Goal: Information Seeking & Learning: Learn about a topic

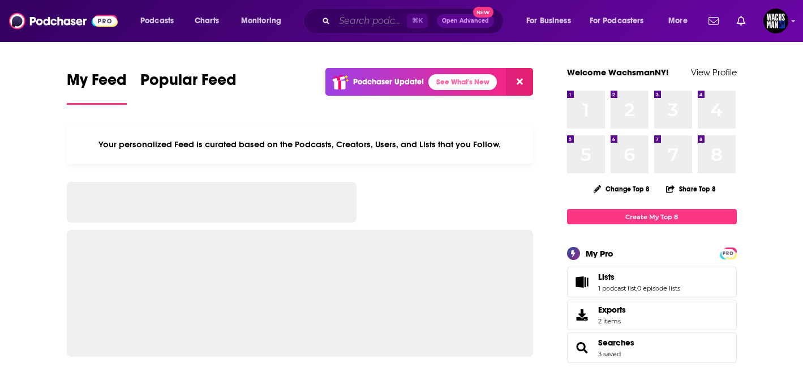
click at [356, 24] on input "Search podcasts, credits, & more..." at bounding box center [370, 21] width 72 height 18
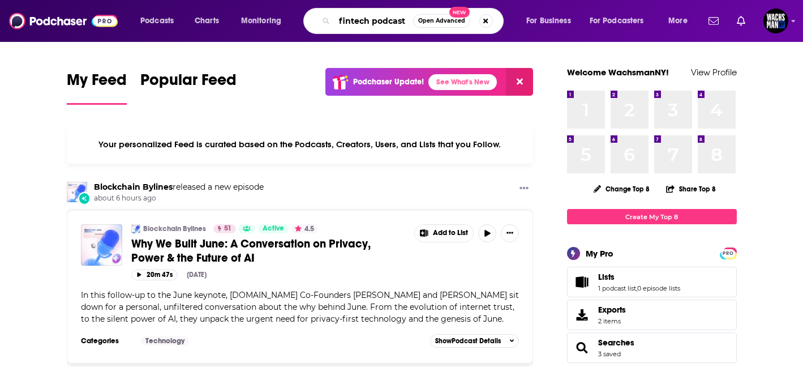
type input "fintech podcast"
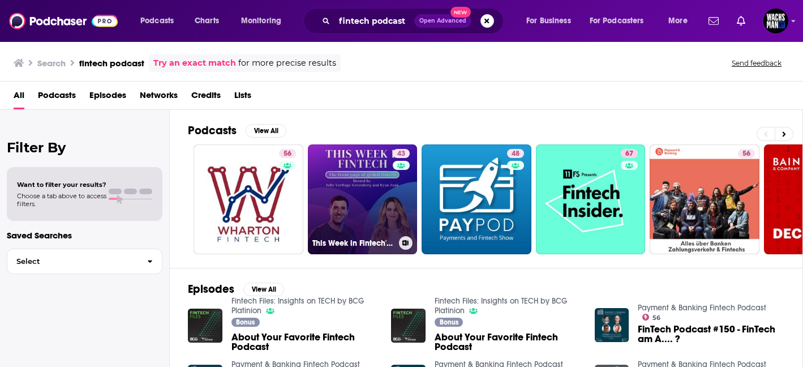
click at [386, 202] on link "43 This Week in Fintech's Podcast" at bounding box center [363, 199] width 110 height 110
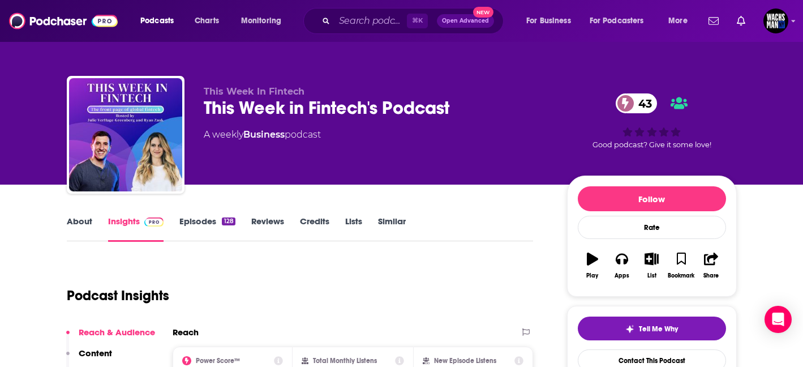
click at [191, 221] on link "Episodes 128" at bounding box center [206, 229] width 55 height 26
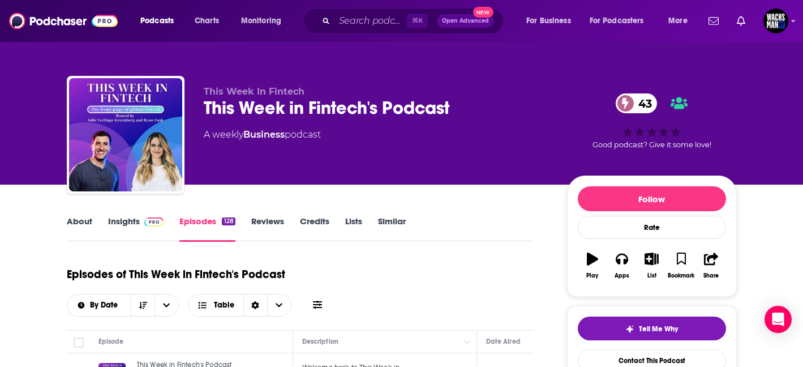
click at [120, 224] on link "Insights" at bounding box center [136, 229] width 56 height 26
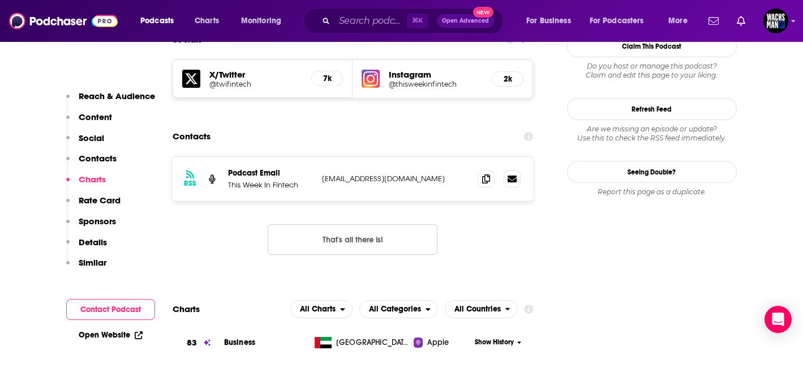
scroll to position [992, 0]
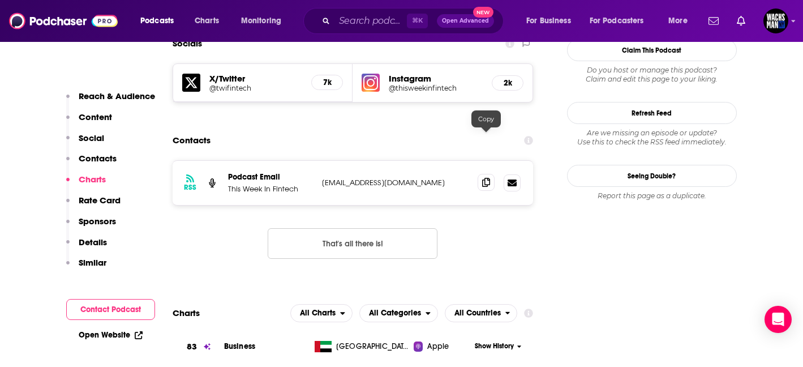
click at [484, 178] on icon at bounding box center [486, 182] width 8 height 9
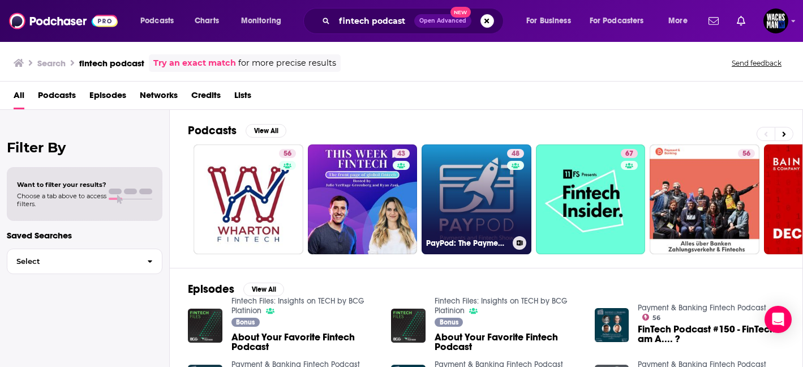
click at [486, 204] on link "48 PayPod: The Payments and Fintech Podcast" at bounding box center [477, 199] width 110 height 110
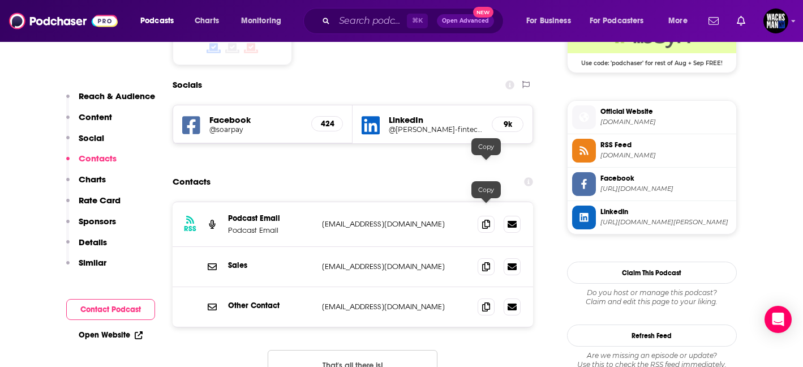
scroll to position [973, 0]
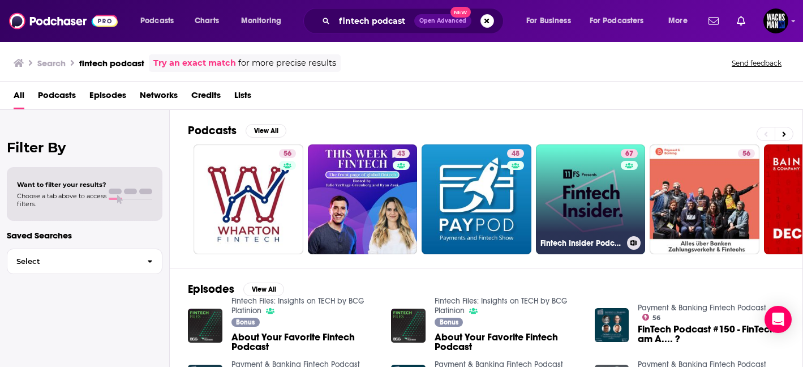
click at [586, 152] on link "67 Fintech Insider Podcast by 11:FS" at bounding box center [591, 199] width 110 height 110
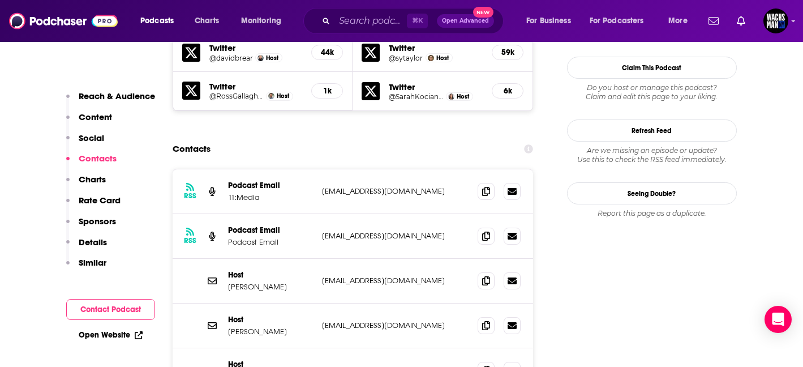
scroll to position [1101, 0]
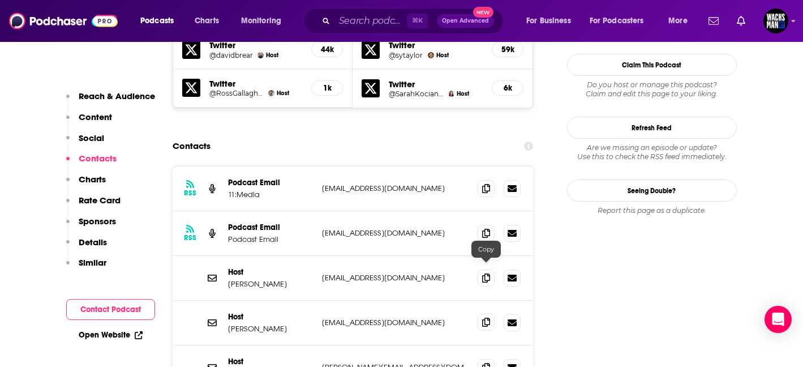
click at [487, 314] on span at bounding box center [486, 322] width 17 height 17
click at [486, 362] on icon at bounding box center [486, 366] width 8 height 9
click at [486, 224] on span at bounding box center [486, 232] width 17 height 17
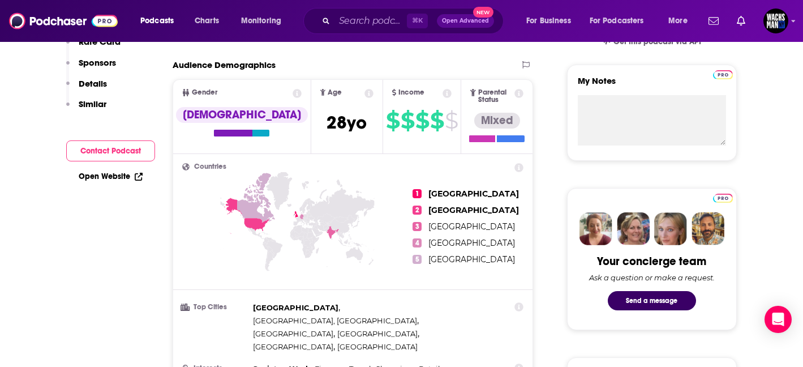
scroll to position [0, 0]
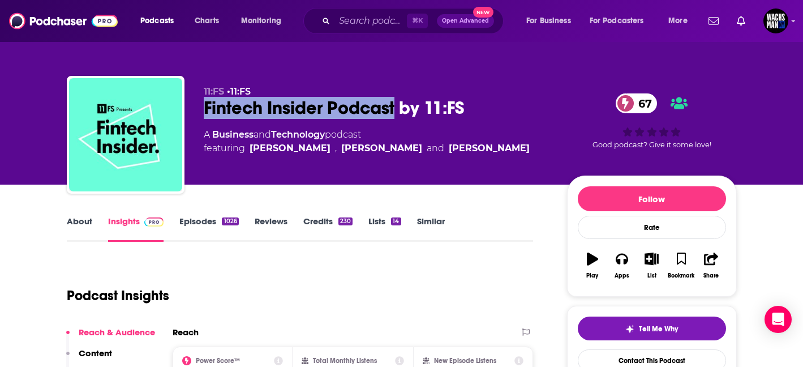
drag, startPoint x: 393, startPoint y: 106, endPoint x: 203, endPoint y: 109, distance: 190.7
click at [203, 109] on div "11:FS • 11:FS Fintech Insider Podcast by 11:FS 67 A Business and Technology pod…" at bounding box center [402, 137] width 670 height 122
copy h2 "Fintech Insider Podcast"
